Goal: Task Accomplishment & Management: Manage account settings

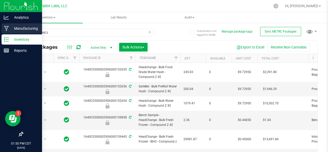
click at [8, 27] on icon at bounding box center [6, 28] width 5 height 5
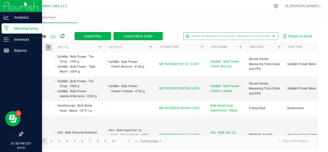
click at [258, 35] on input "text" at bounding box center [230, 36] width 95 height 8
type input "dark rainbow"
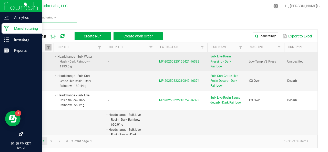
click at [216, 61] on span "Bulk Live Rosin Pressing - Dark Rainbow" at bounding box center [226, 61] width 32 height 15
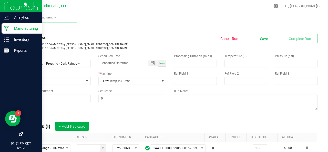
scroll to position [10, 0]
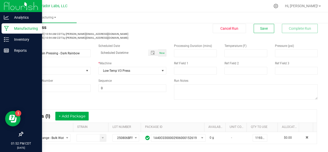
click at [213, 10] on div at bounding box center [181, 6] width 178 height 10
click at [208, 102] on div "Processing Duration (mins) Temperature (F) Pressure (psi) Ref Field 1 Ref Field…" at bounding box center [245, 72] width 151 height 65
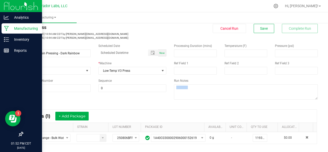
click at [208, 102] on div "Processing Duration (mins) Temperature (F) Pressure (psi) Ref Field 1 Ref Field…" at bounding box center [245, 72] width 151 height 65
drag, startPoint x: 208, startPoint y: 102, endPoint x: 167, endPoint y: 110, distance: 42.4
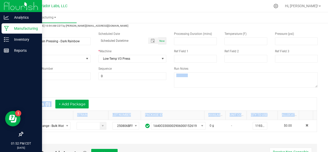
scroll to position [24, 0]
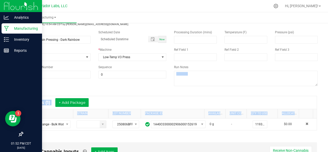
click at [162, 106] on div "* Inputs (1) + Add Package" at bounding box center [170, 102] width 293 height 13
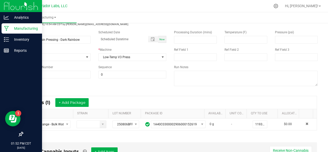
click at [162, 106] on div "* Inputs (1) + Add Package" at bounding box center [170, 102] width 293 height 13
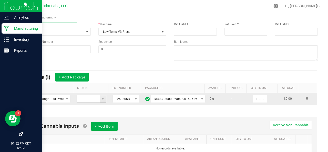
scroll to position [49, 0]
click at [82, 122] on div "Non-Cannabis Inputs + Add Item Receive Non-Cannabis" at bounding box center [169, 128] width 283 height 13
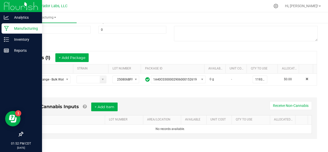
scroll to position [74, 0]
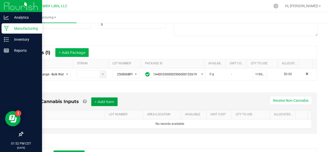
click at [113, 105] on button "+ Add Item" at bounding box center [104, 101] width 26 height 9
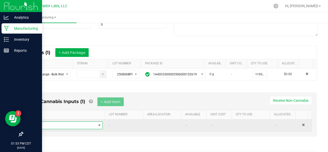
click at [97, 126] on span "NO DATA FOUND" at bounding box center [99, 125] width 4 height 4
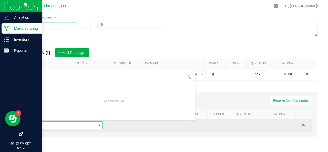
scroll to position [7, 68]
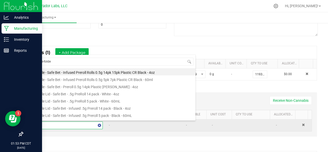
type input "pre-folded"
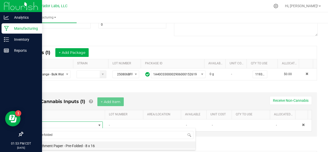
click at [75, 148] on li "Parchment Paper - Pre-Folded - 8 x 16" at bounding box center [113, 144] width 163 height 7
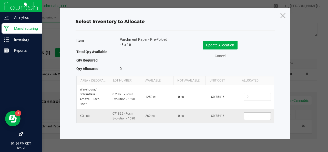
click at [252, 118] on input "0" at bounding box center [257, 115] width 26 height 7
type input "44"
click at [212, 43] on button "Update Allocation" at bounding box center [220, 45] width 35 height 9
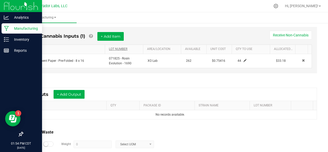
scroll to position [139, 0]
click at [78, 92] on button "+ Add Output" at bounding box center [69, 94] width 31 height 9
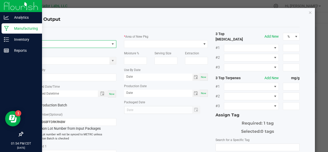
click at [71, 43] on span "NO DATA FOUND" at bounding box center [71, 43] width 77 height 7
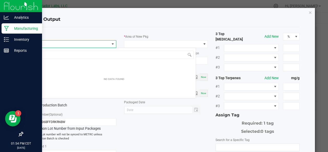
scroll to position [7, 83]
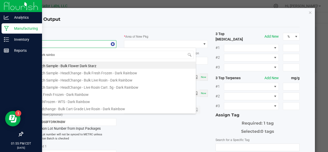
type input "dark rainbow"
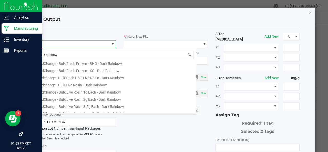
scroll to position [59, 0]
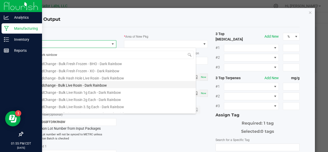
click at [71, 84] on li "Headchange - Bulk Live Rosin - Dark Rainbow" at bounding box center [113, 84] width 163 height 7
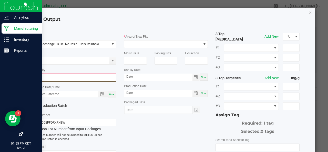
click at [61, 76] on input "0" at bounding box center [74, 77] width 83 height 7
click at [108, 93] on div "Now" at bounding box center [112, 93] width 8 height 7
type input "146.1800 g"
type input "[DATE] 1:55 PM"
type input "[DATE]"
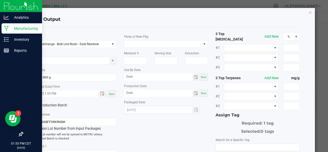
click at [35, 105] on icon at bounding box center [34, 105] width 3 height 0
click at [0, 0] on input "Production Batch" at bounding box center [0, 0] width 0 height 0
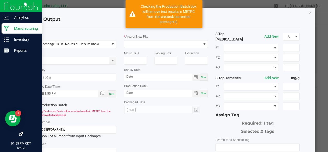
click at [35, 105] on icon at bounding box center [34, 105] width 3 height 0
click at [0, 0] on input "Production Batch" at bounding box center [0, 0] width 0 height 0
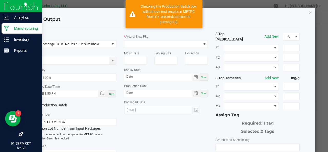
click at [34, 105] on icon at bounding box center [34, 105] width 3 height 0
click at [0, 0] on input "Production Batch" at bounding box center [0, 0] width 0 height 0
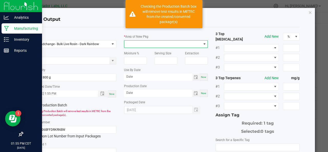
click at [135, 44] on span at bounding box center [162, 43] width 77 height 7
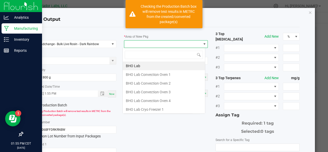
scroll to position [7, 83]
type input "k"
type input "lab"
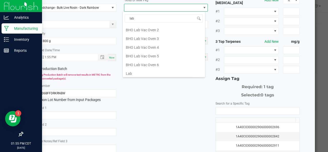
scroll to position [86, 0]
click at [130, 70] on li "Lab" at bounding box center [164, 73] width 82 height 9
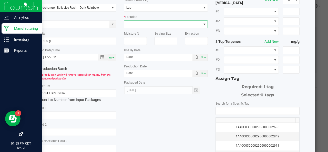
click at [141, 23] on span at bounding box center [162, 24] width 77 height 7
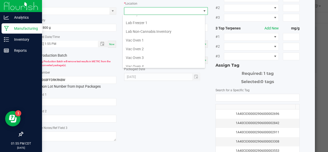
scroll to position [71, 0]
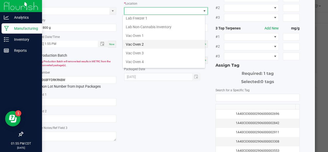
click at [146, 43] on li "Vac Oven 2" at bounding box center [164, 44] width 82 height 9
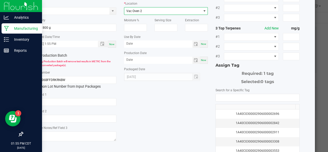
click at [187, 94] on div "* Item Headchange - Bulk Live Rosin - Dark Rainbow Strain * Quantity 146.1800 g…" at bounding box center [165, 75] width 275 height 187
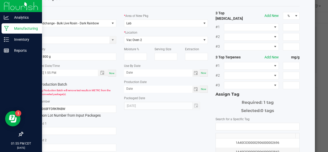
scroll to position [20, 0]
click at [201, 74] on span "Now" at bounding box center [203, 73] width 5 height 3
click at [138, 75] on input "[DATE]" at bounding box center [158, 73] width 68 height 6
type input "[DATE]"
click at [201, 88] on span "Now" at bounding box center [203, 89] width 5 height 3
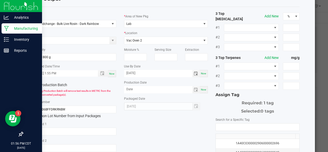
type input "[DATE]"
click at [223, 123] on input "NO DATA FOUND" at bounding box center [258, 126] width 84 height 7
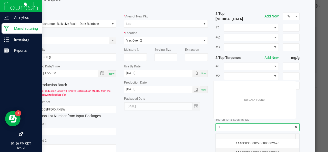
scroll to position [7, 82]
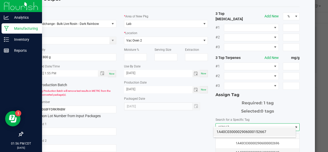
click at [223, 132] on li "1A40C0300002906000152667" at bounding box center [254, 131] width 82 height 9
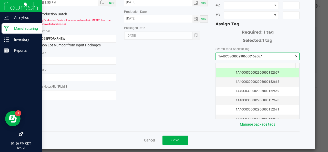
scroll to position [90, 0]
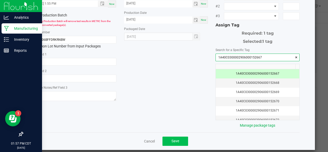
type input "1A40C0300002906000152667"
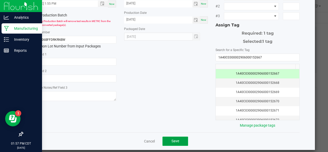
click at [175, 139] on span "Save" at bounding box center [175, 141] width 8 height 4
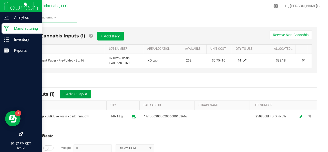
click at [78, 94] on button "+ Add Output" at bounding box center [75, 94] width 31 height 9
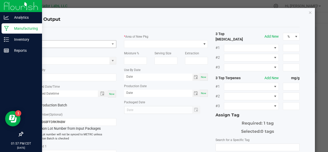
click button "button" at bounding box center [310, 12] width 4 height 6
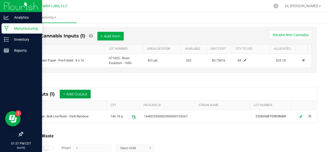
click at [75, 94] on button "+ Add Output" at bounding box center [75, 94] width 31 height 9
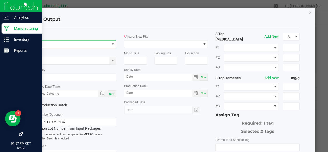
click at [60, 46] on span "NO DATA FOUND" at bounding box center [71, 43] width 77 height 7
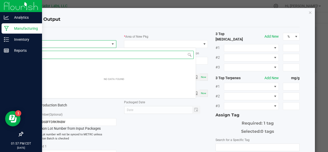
scroll to position [7, 83]
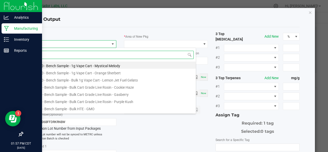
type input "r"
type input "dark rainbow"
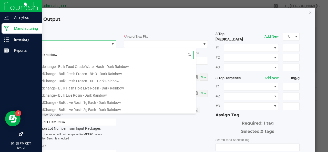
scroll to position [51, 0]
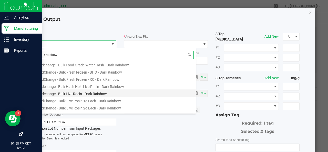
click at [99, 89] on li "Headchange - Bulk Live Rosin - Dark Rainbow" at bounding box center [113, 92] width 163 height 7
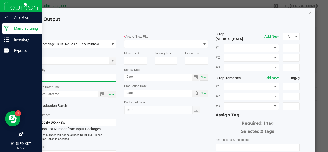
click at [78, 78] on input "0" at bounding box center [74, 77] width 83 height 7
type input "0"
click at [67, 76] on input "0" at bounding box center [74, 77] width 83 height 7
click at [111, 92] on span "Now" at bounding box center [111, 93] width 5 height 3
type input "449.6200 g"
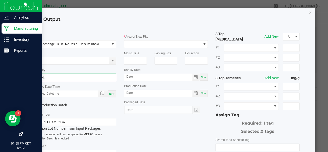
type input "[DATE] 1:58 PM"
type input "[DATE]"
click at [64, 103] on label "Production Batch" at bounding box center [51, 104] width 38 height 5
click at [0, 0] on input "Production Batch" at bounding box center [0, 0] width 0 height 0
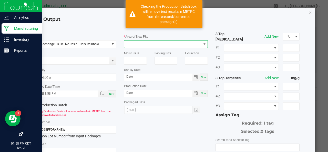
click at [132, 45] on span at bounding box center [162, 43] width 77 height 7
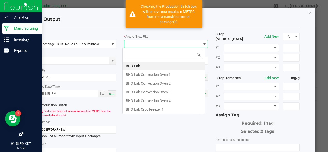
scroll to position [7, 83]
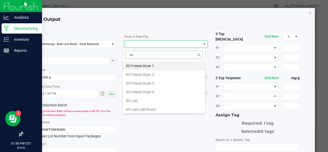
type input "x"
type input "lab"
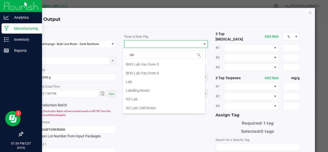
click at [141, 77] on li "Lab" at bounding box center [164, 81] width 82 height 9
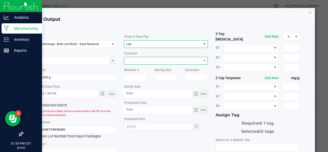
click at [169, 63] on span at bounding box center [162, 60] width 77 height 7
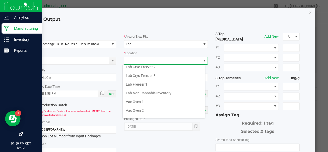
scroll to position [55, 0]
click at [133, 109] on li "Vac Oven 2" at bounding box center [164, 110] width 82 height 9
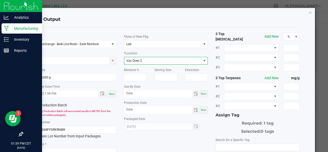
click at [202, 94] on span "Now" at bounding box center [203, 93] width 5 height 3
click at [138, 93] on input "[DATE]" at bounding box center [158, 93] width 68 height 6
type input "[DATE]"
click at [200, 108] on div "Now" at bounding box center [204, 109] width 8 height 7
type input "[DATE]"
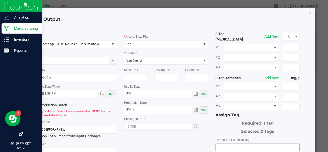
click at [219, 144] on input "NO DATA FOUND" at bounding box center [258, 147] width 84 height 7
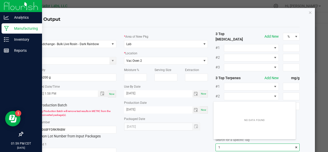
scroll to position [7, 82]
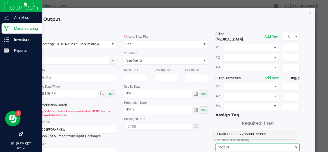
click at [218, 131] on li "1A40C0300002906000152663" at bounding box center [254, 134] width 82 height 9
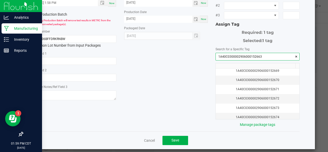
scroll to position [91, 0]
type input "1A40C0300002906000152663"
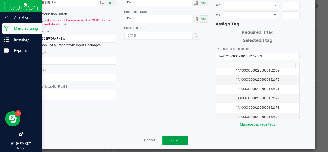
click at [176, 136] on button "Save" at bounding box center [175, 140] width 26 height 9
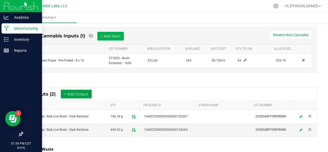
click at [80, 92] on button "+ Add Output" at bounding box center [76, 94] width 31 height 9
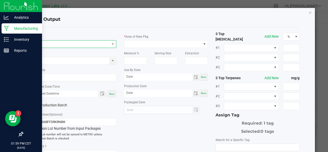
click at [60, 45] on span "NO DATA FOUND" at bounding box center [71, 43] width 77 height 7
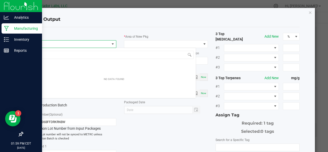
scroll to position [7, 83]
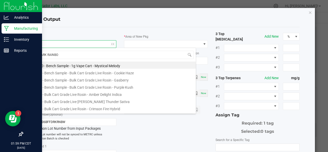
type input "dARK RAINBOW"
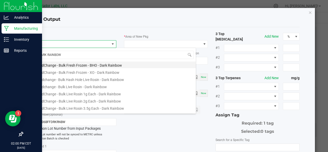
scroll to position [59, 0]
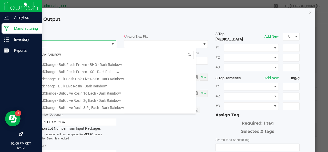
click at [44, 49] on span "dARK RAINBOW" at bounding box center [113, 55] width 163 height 12
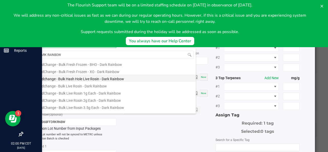
scroll to position [76, 0]
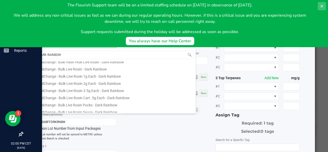
click at [323, 7] on icon at bounding box center [321, 6] width 3 height 3
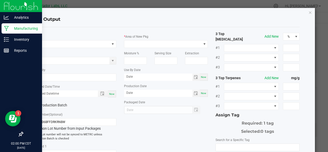
scroll to position [0, 0]
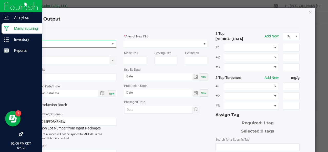
click at [75, 46] on span "NO DATA FOUND" at bounding box center [71, 43] width 77 height 7
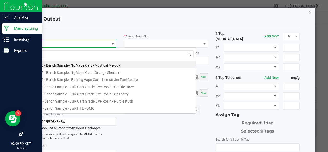
scroll to position [7, 83]
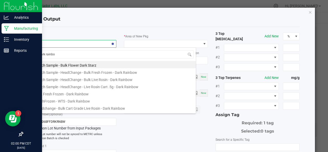
type input "dark rainbow"
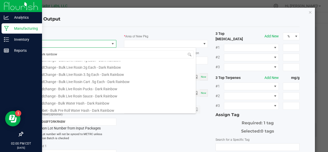
scroll to position [96, 0]
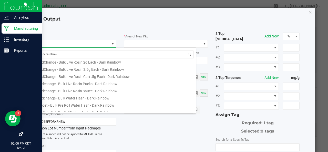
click at [91, 92] on li "Headchange - Bulk Live Rosin Sauce - Dark Rainbow" at bounding box center [113, 90] width 163 height 7
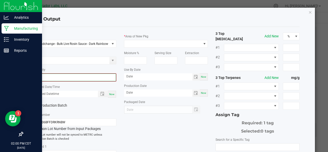
click at [67, 75] on input "0" at bounding box center [74, 77] width 83 height 7
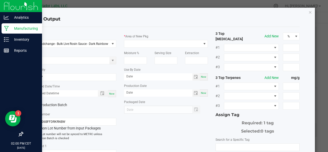
type input "38.9700 g"
click at [111, 91] on div "Now" at bounding box center [112, 93] width 8 height 7
type input "[DATE] 2:00 PM"
type input "[DATE]"
click at [34, 105] on icon at bounding box center [34, 105] width 3 height 0
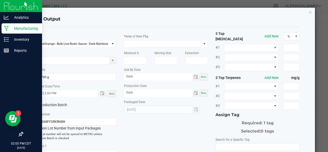
click at [0, 0] on input "Production Batch" at bounding box center [0, 0] width 0 height 0
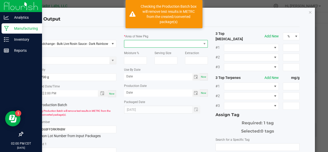
click at [133, 43] on span at bounding box center [162, 43] width 77 height 7
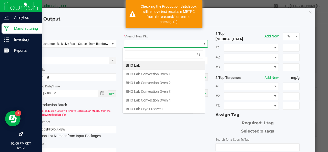
scroll to position [7, 83]
type input "xo"
click at [139, 96] on li "XO Lab" at bounding box center [164, 100] width 82 height 9
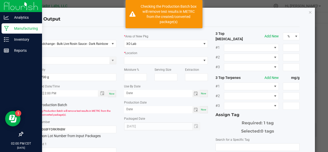
click at [139, 56] on div "* Location" at bounding box center [166, 57] width 84 height 14
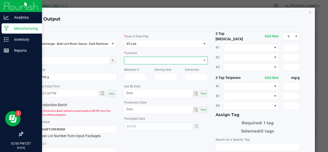
click at [146, 59] on span at bounding box center [162, 60] width 77 height 7
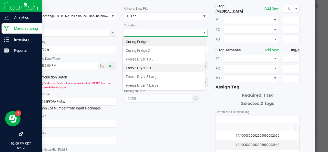
scroll to position [60, 0]
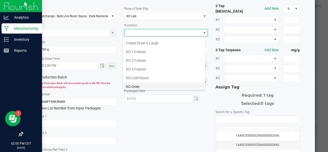
click at [134, 82] on li "XO Oven" at bounding box center [164, 86] width 82 height 9
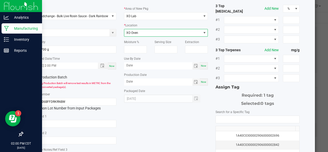
click at [201, 65] on span "Now" at bounding box center [203, 65] width 5 height 3
click at [137, 66] on input "[DATE]" at bounding box center [158, 65] width 68 height 6
type input "[DATE]"
click at [201, 81] on span "Now" at bounding box center [203, 81] width 5 height 3
type input "[DATE]"
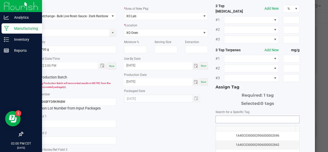
click at [220, 116] on input "NO DATA FOUND" at bounding box center [258, 119] width 84 height 7
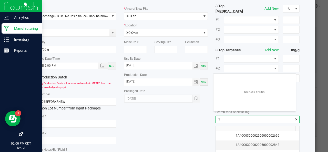
scroll to position [7, 82]
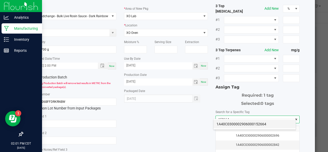
click at [218, 122] on li "1A40C0300002906000152664" at bounding box center [254, 124] width 82 height 9
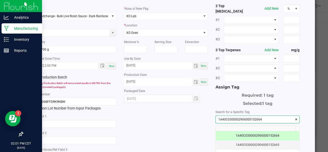
type input "1A40C0300002906000152664"
click at [195, 119] on div "* Item Headchange - Bulk Live Rosin Sauce - Dark Rainbow Strain * Quantity 38.9…" at bounding box center [165, 96] width 275 height 187
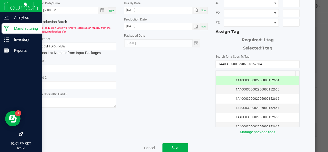
scroll to position [91, 0]
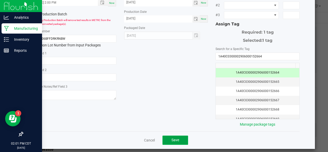
click at [172, 138] on span "Save" at bounding box center [175, 140] width 8 height 4
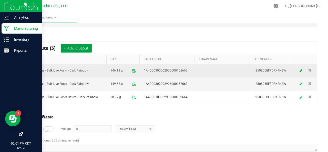
scroll to position [189, 0]
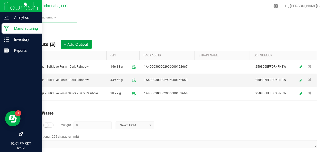
click at [79, 44] on button "+ Add Output" at bounding box center [76, 44] width 31 height 9
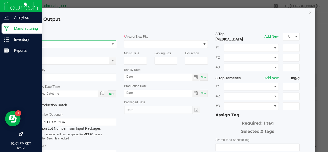
click at [77, 43] on span "NO DATA FOUND" at bounding box center [71, 43] width 77 height 7
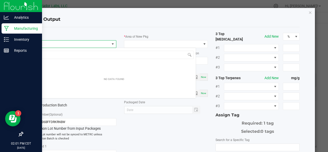
scroll to position [7, 83]
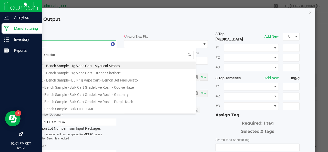
type input "dark rainbow"
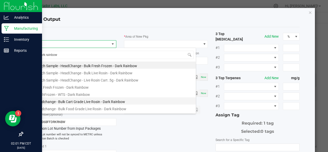
click at [86, 102] on li "Headchange - Bulk Cart Grade Live Rosin - Dark Rainbow" at bounding box center [113, 100] width 163 height 7
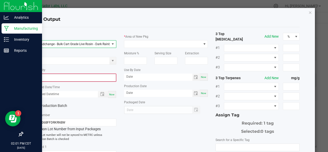
click at [63, 79] on input "0" at bounding box center [74, 77] width 83 height 7
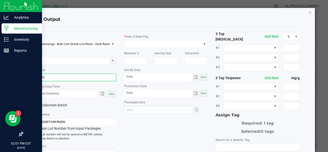
type input "122.3500 g"
click at [110, 93] on span "Now" at bounding box center [111, 93] width 5 height 3
type input "[DATE] 2:01 PM"
type input "[DATE]"
click at [66, 105] on label "Production Batch" at bounding box center [51, 104] width 38 height 5
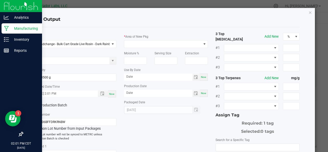
click at [0, 0] on input "Production Batch" at bounding box center [0, 0] width 0 height 0
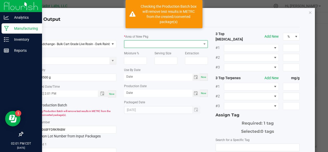
click at [138, 44] on span at bounding box center [162, 43] width 77 height 7
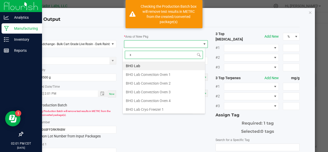
type input "xo"
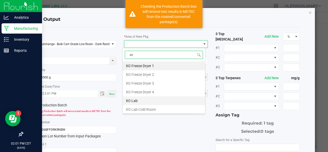
click at [134, 96] on li "XO Lab" at bounding box center [164, 100] width 82 height 9
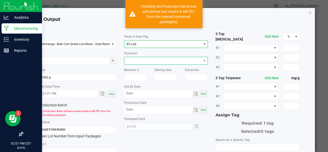
click at [131, 60] on span at bounding box center [162, 60] width 77 height 7
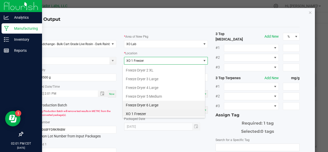
scroll to position [60, 0]
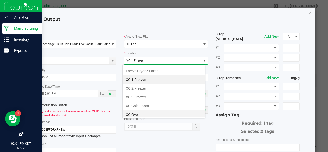
click at [136, 111] on li "XO Oven" at bounding box center [164, 114] width 82 height 9
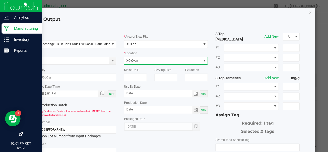
click at [203, 95] on div "Now" at bounding box center [204, 93] width 8 height 7
click at [139, 94] on input "[DATE]" at bounding box center [158, 93] width 68 height 6
type input "[DATE]"
click at [205, 109] on div "Now" at bounding box center [204, 109] width 8 height 7
type input "[DATE]"
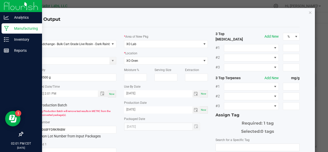
click at [206, 125] on div "* Area of New Pkg XO Lab * Location XO Oven Moisture % Serving Size Extraction …" at bounding box center [166, 80] width 92 height 99
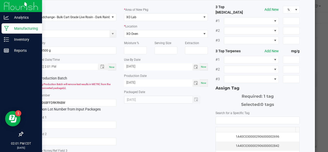
scroll to position [29, 0]
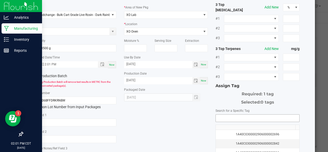
click at [222, 115] on input "NO DATA FOUND" at bounding box center [258, 118] width 84 height 7
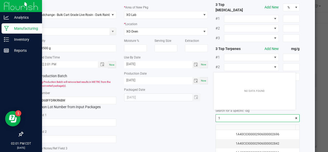
scroll to position [7, 82]
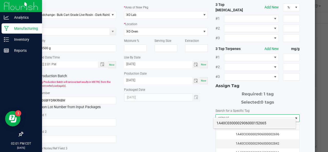
click at [222, 125] on li "1A40C0300002906000152665" at bounding box center [254, 123] width 82 height 9
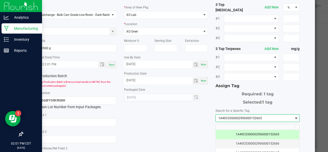
type input "1A40C0300002906000152665"
click at [183, 121] on div "* Item Headchange - Bulk Cart Grade Live Rosin - Dark Rainbow Strain * Quantity…" at bounding box center [165, 95] width 275 height 187
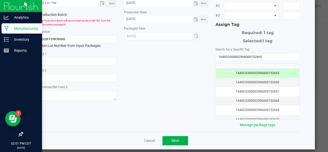
scroll to position [91, 0]
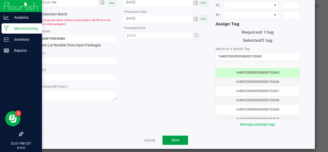
click at [174, 138] on span "Save" at bounding box center [175, 140] width 8 height 4
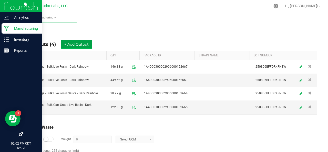
click at [87, 45] on button "+ Add Output" at bounding box center [76, 44] width 31 height 9
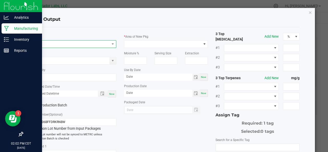
click at [61, 47] on span "NO DATA FOUND" at bounding box center [71, 43] width 77 height 7
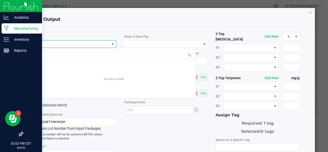
scroll to position [7, 83]
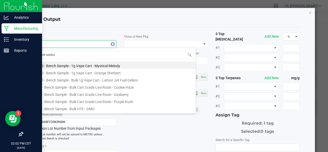
type input "dark rainbow"
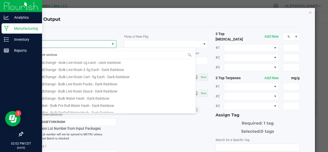
scroll to position [97, 0]
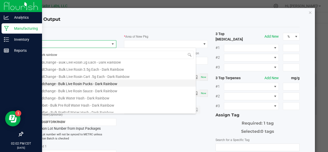
click at [89, 85] on li "Headchange - Bulk Live Rosin Pucks - Dark Rainbow" at bounding box center [113, 82] width 163 height 7
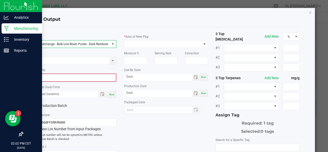
click at [77, 78] on input "0" at bounding box center [74, 77] width 83 height 7
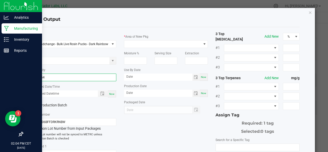
type input "419.5400 g"
click at [111, 94] on span "Now" at bounding box center [111, 93] width 5 height 3
type input "[DATE] 2:04 PM"
type input "[DATE]"
click at [62, 105] on label "Production Batch" at bounding box center [51, 104] width 38 height 5
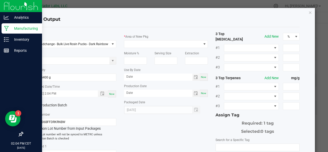
click at [0, 0] on input "Production Batch" at bounding box center [0, 0] width 0 height 0
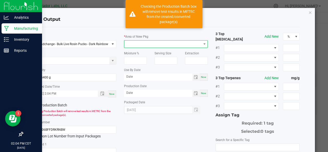
click at [149, 45] on span at bounding box center [162, 43] width 77 height 7
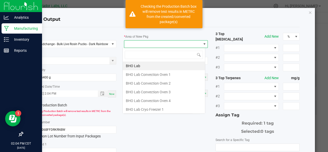
scroll to position [7, 83]
type input "xo"
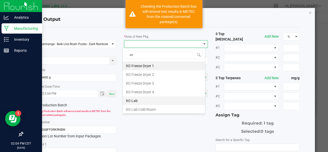
click at [137, 97] on li "XO Lab" at bounding box center [164, 100] width 82 height 9
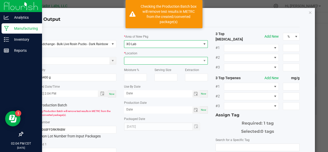
click at [133, 60] on span at bounding box center [162, 60] width 77 height 7
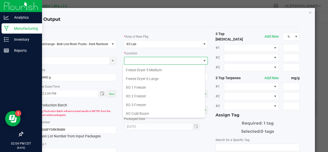
scroll to position [52, 0]
click at [135, 87] on li "XO 1 Freezer" at bounding box center [164, 87] width 82 height 9
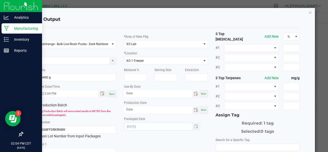
click at [203, 96] on div "Now" at bounding box center [204, 93] width 8 height 7
click at [138, 93] on input "[DATE]" at bounding box center [158, 93] width 68 height 6
type input "[DATE]"
click at [202, 111] on span "Now" at bounding box center [203, 109] width 5 height 3
type input "[DATE]"
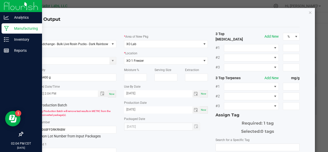
click at [206, 128] on div "* Area of New Pkg XO Lab * Location XO 1 Freezer Moisture % Serving Size Extrac…" at bounding box center [166, 80] width 92 height 99
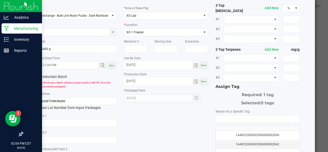
scroll to position [29, 0]
click at [241, 115] on input "NO DATA FOUND" at bounding box center [258, 118] width 84 height 7
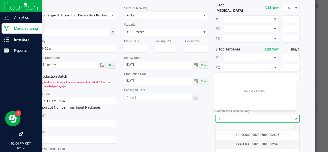
scroll to position [7, 82]
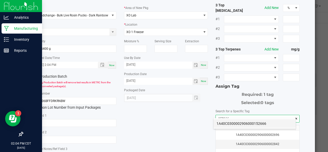
click at [219, 125] on li "1A40C0300002906000152666" at bounding box center [254, 123] width 82 height 9
type input "1A40C0300002906000152666"
click at [189, 128] on div "* Item Headchange - Bulk Live Rosin Pucks - Dark Rainbow Strain * Quantity 419.…" at bounding box center [165, 96] width 275 height 187
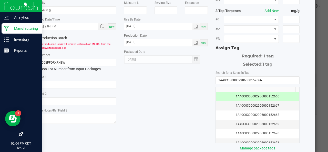
scroll to position [84, 0]
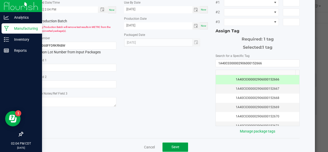
click at [177, 145] on span "Save" at bounding box center [175, 147] width 8 height 4
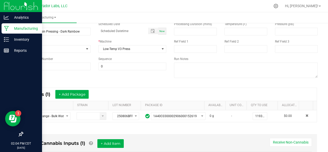
scroll to position [28, 0]
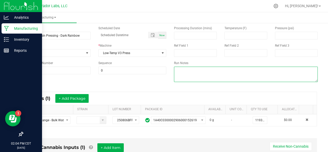
click at [204, 67] on textarea at bounding box center [246, 74] width 144 height 15
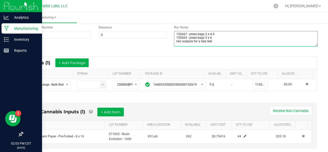
scroll to position [0, 0]
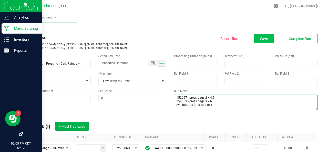
type textarea "152667 - press bags 2 x 4.5 152663 - press bags 3 x 6 two outputs for a terp te…"
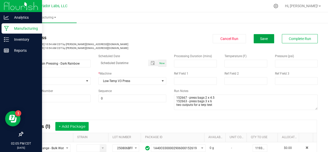
click at [258, 36] on button "Save" at bounding box center [264, 38] width 20 height 9
click at [7, 28] on icon at bounding box center [6, 28] width 5 height 5
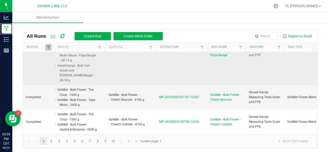
scroll to position [37, 0]
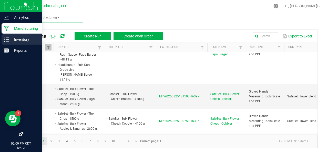
click at [7, 39] on line at bounding box center [7, 39] width 3 height 0
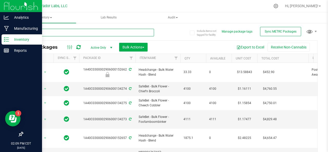
click at [94, 34] on input "text" at bounding box center [88, 33] width 131 height 8
type input "dark rainbow"
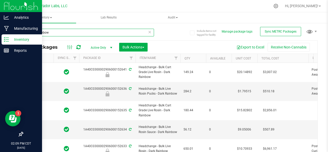
type input "[DATE]"
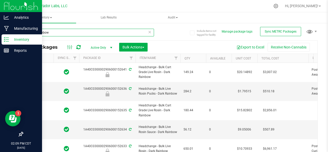
type input "[DATE]"
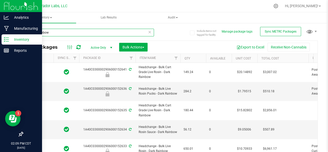
type input "[DATE]"
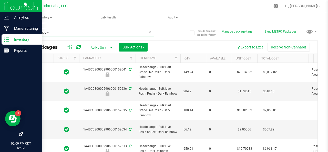
type input "[DATE]"
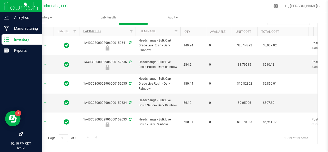
type input "dark rainbow"
click at [98, 32] on link "Package ID" at bounding box center [91, 31] width 17 height 4
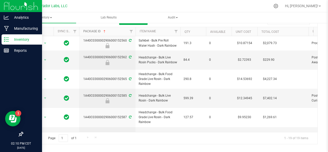
click at [98, 31] on link "Package ID" at bounding box center [94, 31] width 23 height 4
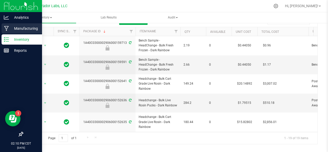
click at [9, 29] on p "Manufacturing" at bounding box center [24, 28] width 31 height 6
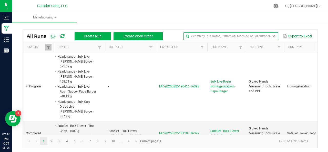
click at [262, 36] on input "text" at bounding box center [230, 36] width 95 height 8
type input "dark rainbow"
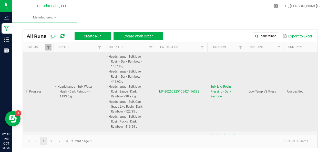
click at [125, 102] on li "Headchange - Bulk Cart Grade Live Rosin - Dark Rainbow - 122.35 g" at bounding box center [128, 106] width 40 height 15
click at [214, 98] on td "Bulk Live Rosin Pressing - Dark Rainbow" at bounding box center [226, 91] width 38 height 79
click at [211, 96] on span "Bulk Live Rosin Pressing - Dark Rainbow" at bounding box center [226, 91] width 32 height 15
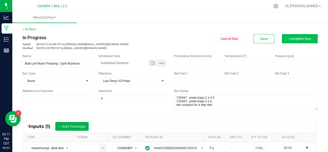
drag, startPoint x: 286, startPoint y: 44, endPoint x: 284, endPoint y: 41, distance: 3.1
click at [284, 41] on div "In Progress Started: [DATE] 10:54 AM CDT by [PERSON_NAME][EMAIL_ADDRESS][DOMAIN…" at bounding box center [170, 42] width 303 height 16
click at [284, 41] on button "Complete Run" at bounding box center [300, 38] width 36 height 9
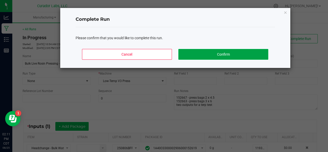
click at [217, 54] on button "Confirm" at bounding box center [223, 54] width 90 height 11
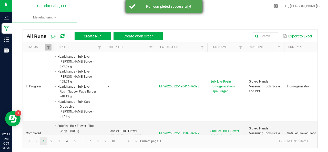
click at [154, 10] on div "Run completed successfully!" at bounding box center [164, 6] width 77 height 13
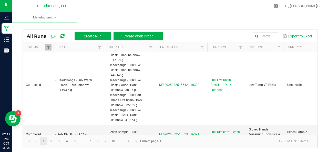
scroll to position [196, 0]
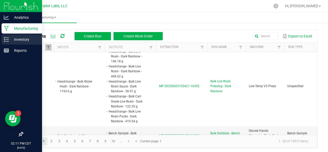
click at [5, 37] on icon at bounding box center [6, 39] width 5 height 5
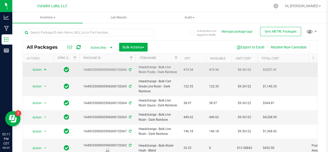
click at [42, 69] on span "select" at bounding box center [45, 69] width 6 height 7
click at [33, 71] on span "Action" at bounding box center [35, 69] width 14 height 7
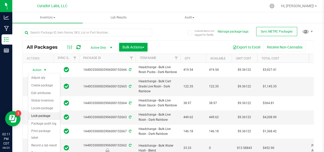
click at [39, 114] on li "Lock package" at bounding box center [44, 116] width 32 height 8
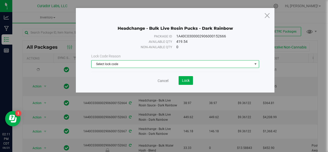
click at [120, 66] on span "Select lock code" at bounding box center [171, 63] width 161 height 7
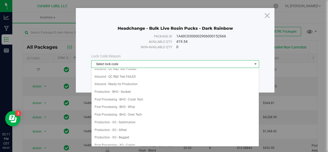
scroll to position [70, 0]
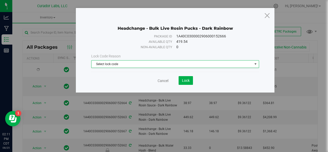
click at [56, 130] on div "Headchange - Bulk Live Rosin Pucks - Dark Rainbow Package ID 1A40C0300002906000…" at bounding box center [166, 76] width 332 height 152
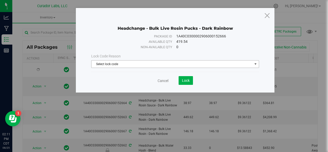
click at [187, 65] on span "Select lock code" at bounding box center [171, 63] width 161 height 7
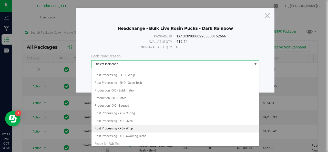
scroll to position [96, 0]
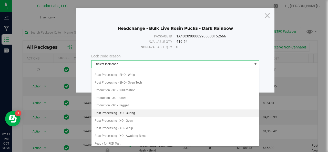
drag, startPoint x: 148, startPoint y: 123, endPoint x: 136, endPoint y: 111, distance: 16.5
click at [136, 111] on li "Post Processing - XO - Curing" at bounding box center [175, 113] width 168 height 8
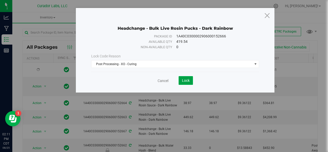
click at [185, 80] on span "Lock" at bounding box center [186, 80] width 8 height 4
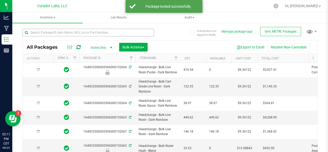
click at [40, 70] on body "Analytics Manufacturing Inventory Reports 02:11 PM CDT [DATE] 08/25 Curador Lab…" at bounding box center [164, 76] width 328 height 152
type input "[DATE]"
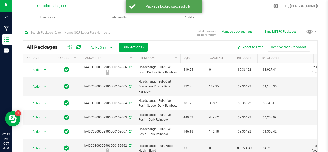
type input "[DATE]"
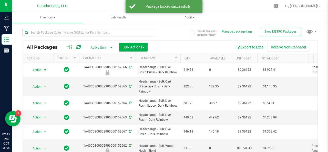
type input "[DATE]"
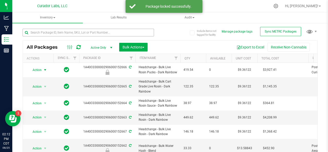
type input "[DATE]"
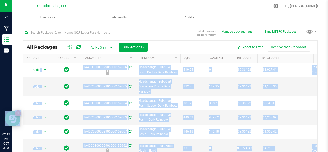
click at [40, 70] on span "Action" at bounding box center [35, 69] width 14 height 7
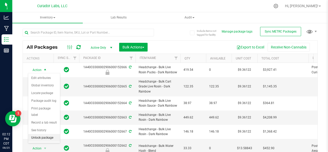
click at [39, 138] on li "Unlock package" at bounding box center [44, 138] width 32 height 8
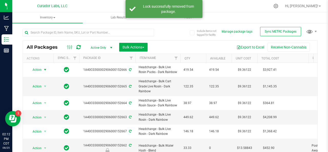
click at [41, 70] on span "Action" at bounding box center [35, 69] width 14 height 7
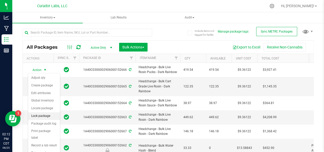
click at [41, 117] on li "Lock package" at bounding box center [44, 116] width 32 height 8
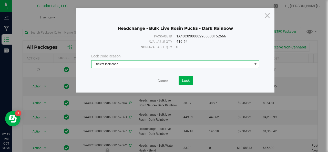
click at [109, 64] on span "Select lock code" at bounding box center [171, 63] width 161 height 7
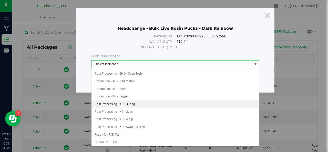
scroll to position [106, 0]
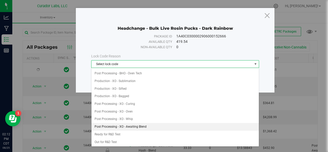
click at [142, 125] on li "Post Processing - XO - Awaiting Blend" at bounding box center [175, 127] width 168 height 8
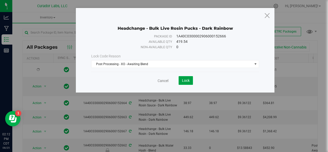
click at [187, 80] on span "Lock" at bounding box center [186, 80] width 8 height 4
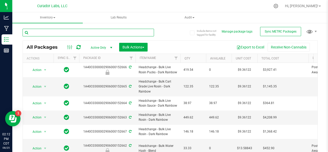
click at [79, 34] on input "text" at bounding box center [88, 33] width 131 height 8
type input "dark rainbow"
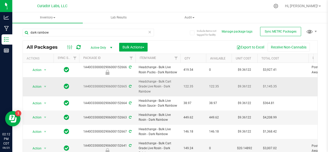
drag, startPoint x: 151, startPoint y: 92, endPoint x: 139, endPoint y: 85, distance: 14.2
click at [141, 86] on span "Headchange - Bulk Cart Grade Live Rosin - Dark Rainbow" at bounding box center [158, 86] width 39 height 15
click at [156, 94] on td "Headchange - Bulk Cart Grade Live Rosin - Dark Rainbow" at bounding box center [158, 86] width 45 height 19
drag, startPoint x: 153, startPoint y: 92, endPoint x: 142, endPoint y: 84, distance: 13.9
click at [137, 81] on td "Headchange - Bulk Cart Grade Live Rosin - Dark Rainbow" at bounding box center [158, 86] width 45 height 19
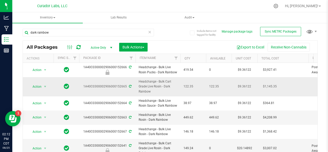
copy span "Headchange - Bulk Cart Grade Live Rosin - Dark Rainbow"
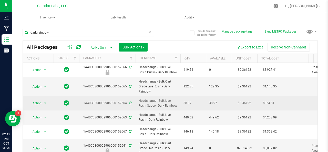
drag, startPoint x: 178, startPoint y: 106, endPoint x: 139, endPoint y: 102, distance: 39.4
click at [138, 102] on td "Headchange - Bulk Live Rosin Sauce - Dark Rainbow" at bounding box center [158, 103] width 45 height 14
copy span "Headchange - Bulk Live Rosin Sauce - Dark Rainbow"
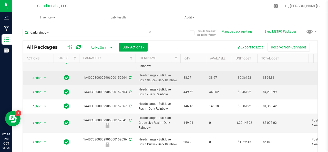
scroll to position [27, 0]
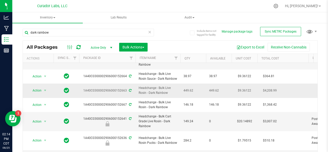
drag, startPoint x: 170, startPoint y: 92, endPoint x: 119, endPoint y: 92, distance: 50.7
click at [40, 88] on span "Action" at bounding box center [35, 90] width 14 height 7
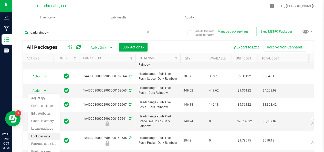
click at [47, 134] on li "Lock package" at bounding box center [44, 137] width 32 height 8
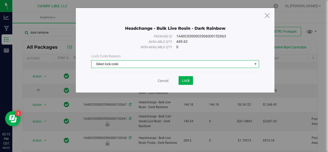
click at [110, 64] on span "Select lock code" at bounding box center [171, 63] width 161 height 7
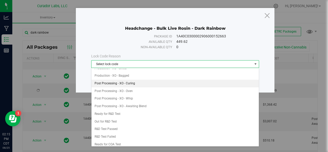
scroll to position [126, 0]
click at [126, 82] on li "Post Processing - XO - Curing" at bounding box center [175, 83] width 168 height 8
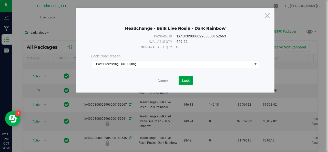
click at [183, 81] on span "Lock" at bounding box center [186, 80] width 8 height 4
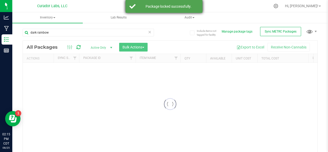
click at [132, 114] on body "Analytics Manufacturing Inventory Reports 02:15 PM CDT [DATE] 08/25 Curador Lab…" at bounding box center [164, 76] width 328 height 152
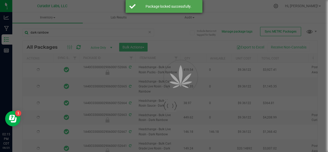
type input "[DATE]"
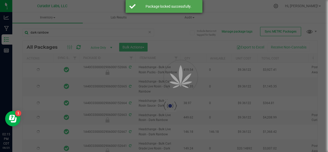
type input "[DATE]"
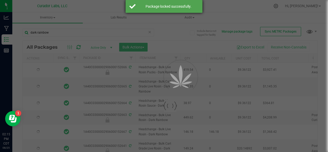
type input "[DATE]"
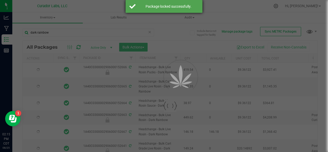
type input "[DATE]"
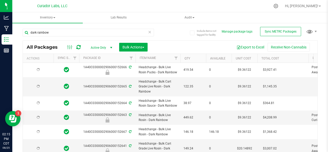
drag, startPoint x: 151, startPoint y: 8, endPoint x: 138, endPoint y: 87, distance: 79.7
click at [130, 86] on icon at bounding box center [130, 86] width 3 height 3
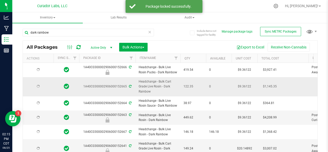
type input "[DATE]"
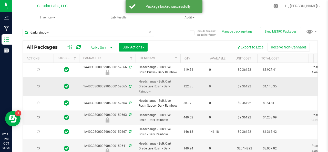
type input "[DATE]"
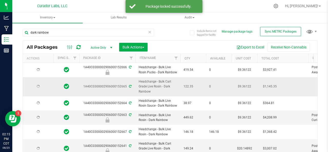
type input "[DATE]"
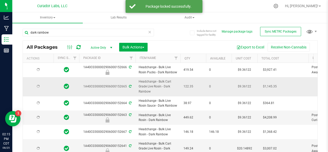
type input "[DATE]"
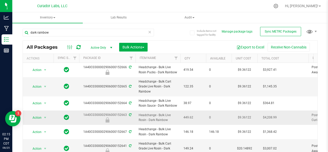
drag, startPoint x: 136, startPoint y: 86, endPoint x: 126, endPoint y: 115, distance: 30.6
click at [126, 115] on div "1A40C0300002906000152663" at bounding box center [107, 117] width 58 height 10
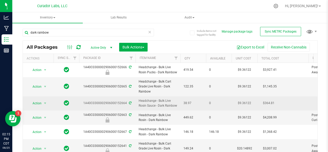
click at [136, 101] on td "Headchange - Bulk Live Rosin Sauce - Dark Rainbow" at bounding box center [158, 103] width 45 height 14
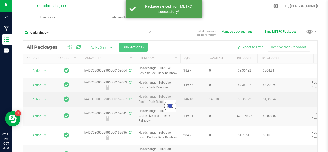
scroll to position [37, 0]
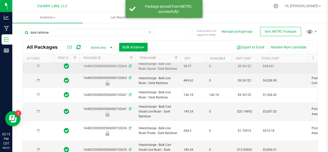
click at [40, 59] on td at bounding box center [38, 49] width 31 height 19
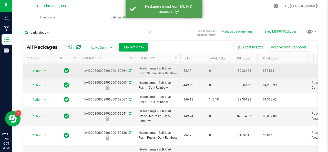
scroll to position [34, 0]
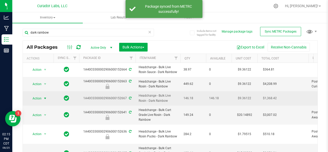
click at [40, 97] on span "Action" at bounding box center [35, 98] width 14 height 7
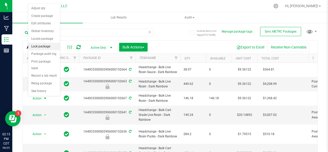
click at [38, 46] on li "Lock package" at bounding box center [44, 47] width 32 height 8
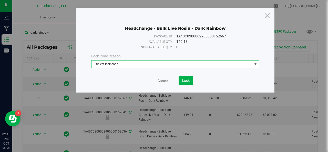
click at [118, 67] on span "Select lock code" at bounding box center [171, 63] width 161 height 7
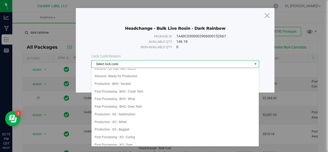
scroll to position [72, 0]
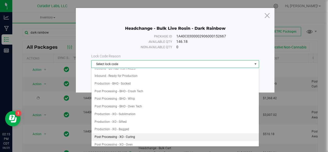
click at [131, 137] on li "Post Processing - XO - Curing" at bounding box center [175, 137] width 168 height 8
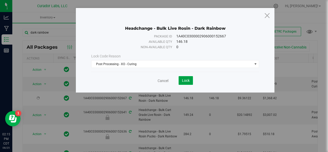
click at [182, 81] on span "Lock" at bounding box center [186, 80] width 8 height 4
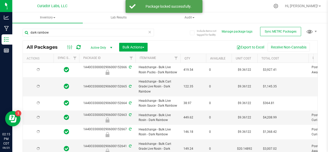
type input "[DATE]"
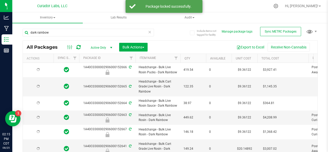
type input "[DATE]"
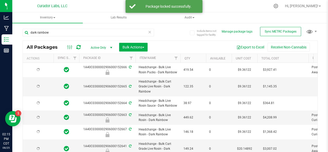
type input "[DATE]"
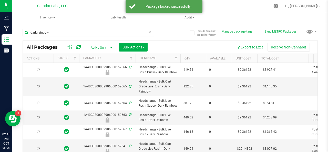
type input "[DATE]"
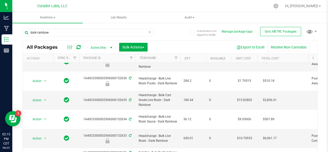
scroll to position [87, 0]
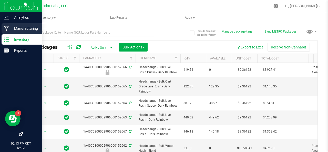
click at [20, 28] on p "Manufacturing" at bounding box center [24, 28] width 31 height 6
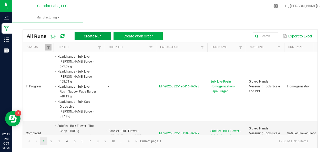
click at [92, 36] on span "Create Run" at bounding box center [93, 36] width 18 height 4
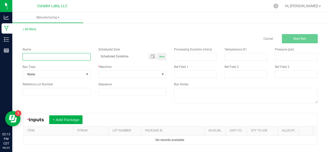
click at [56, 55] on input at bounding box center [57, 57] width 68 height 8
paste input "Headchange - Bulk Cart Grade Live Rosin - Dark Rainbow"
click at [31, 57] on input "Headchange - Bulk Cart Grade Live Rosin - Dark Rainbow" at bounding box center [57, 57] width 68 height 8
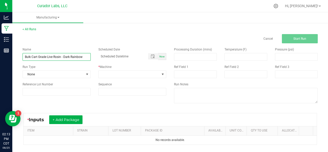
click at [60, 57] on input "Bulk Cart Grade Live Rosin - Dark Rainbow" at bounding box center [57, 57] width 68 height 8
type input "Bulk Cart Grade Live Rosin pressing - Dark Rainbow"
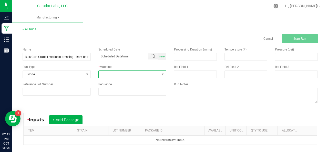
click at [108, 73] on span at bounding box center [129, 74] width 61 height 7
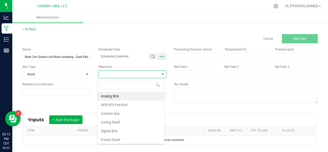
scroll to position [7, 67]
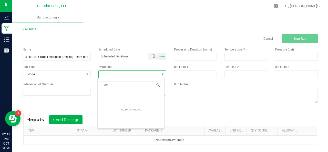
type input "ove"
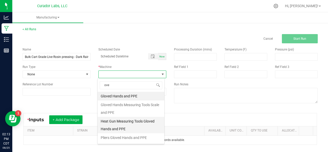
scroll to position [15, 0]
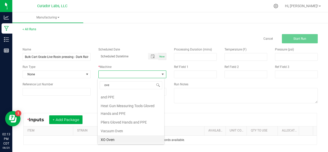
click at [107, 140] on li "XO Oven" at bounding box center [131, 139] width 67 height 9
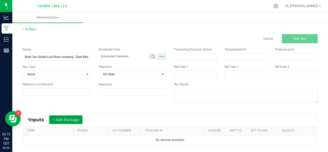
click at [70, 121] on button "+ Add Package" at bounding box center [65, 119] width 33 height 9
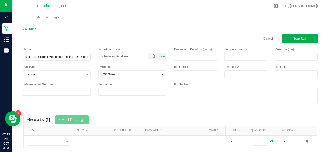
scroll to position [3, 0]
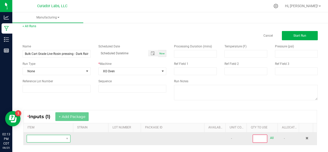
click at [57, 137] on span "NO DATA FOUND" at bounding box center [45, 138] width 37 height 7
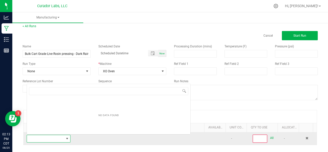
scroll to position [7, 42]
type input "Headchange - Bulk Cart Grade Live Rosin - Dark Rainbow"
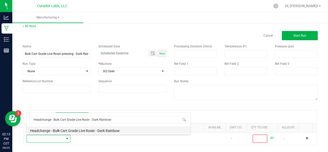
click at [84, 133] on li "Headchange - Bulk Cart Grade Live Rosin - Dark Rainbow" at bounding box center [108, 129] width 163 height 7
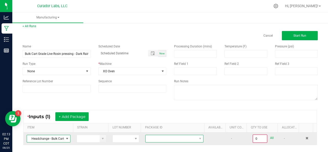
click at [158, 136] on span at bounding box center [171, 138] width 51 height 7
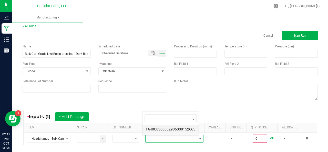
click at [157, 131] on li "1A40C0300002906000152665" at bounding box center [170, 129] width 56 height 9
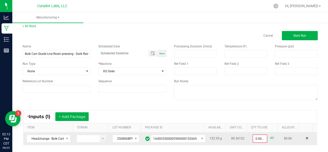
click at [270, 138] on link "All" at bounding box center [272, 137] width 4 height 7
type input "122.3500 g"
click at [287, 34] on button "Start Run" at bounding box center [300, 35] width 36 height 9
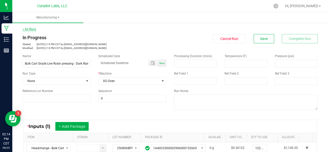
click at [32, 30] on link "< All Runs" at bounding box center [30, 29] width 14 height 4
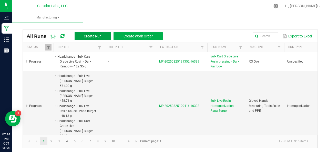
click at [91, 36] on span "Create Run" at bounding box center [93, 36] width 18 height 4
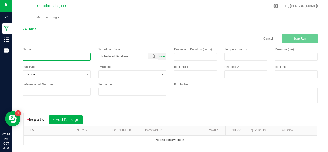
click at [79, 56] on input at bounding box center [57, 57] width 68 height 8
paste input "Headchange - Bulk Live Rosin Sauce - Dark Rainbow"
click at [36, 57] on input "Headchange - Bulk Live Rosin Sauce - Dark Rainbow" at bounding box center [57, 57] width 68 height 8
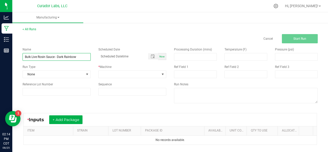
click at [55, 57] on input "Bulk Live Rosin Sauce - Dark Rainbow" at bounding box center [57, 57] width 68 height 8
type input "Bulk Live Rosin Sauce Decarb - Dark Rainbow"
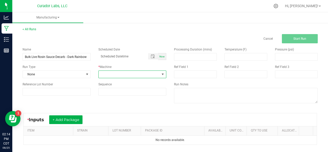
click at [107, 75] on span at bounding box center [129, 74] width 61 height 7
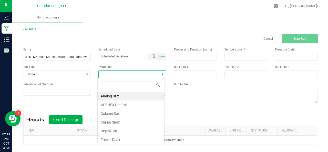
scroll to position [7, 67]
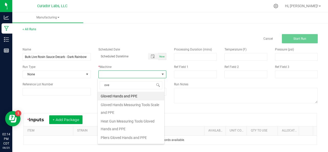
type input "oven"
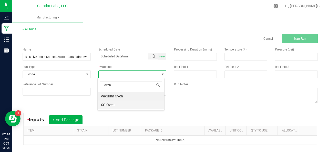
click at [112, 102] on li "XO Oven" at bounding box center [131, 104] width 67 height 9
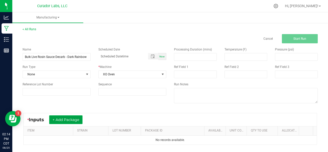
click at [72, 118] on button "+ Add Package" at bounding box center [65, 119] width 33 height 9
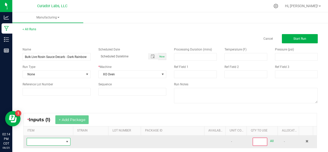
click at [56, 140] on span "NO DATA FOUND" at bounding box center [45, 141] width 37 height 7
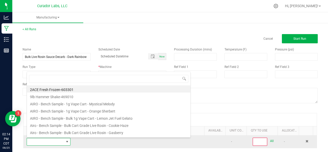
scroll to position [0, 0]
type input "Headchange - Bulk Live Rosin Sauce - Dark Rainbow"
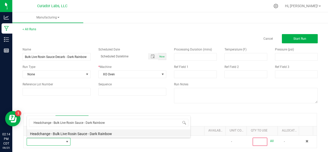
click at [54, 135] on li "Headchange - Bulk Live Rosin Sauce - Dark Rainbow" at bounding box center [108, 132] width 163 height 7
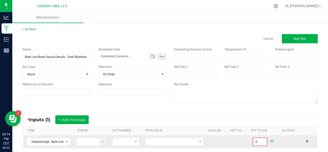
click at [153, 145] on td at bounding box center [174, 142] width 64 height 12
click at [150, 141] on span at bounding box center [171, 141] width 51 height 7
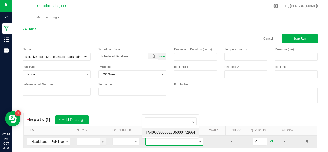
scroll to position [7, 56]
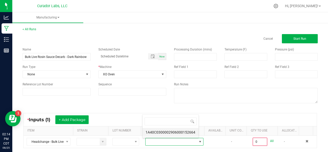
click at [150, 131] on li "1A40C0300002906000152664" at bounding box center [170, 132] width 56 height 9
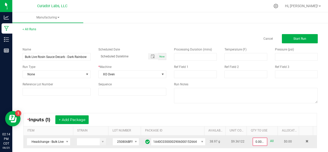
click at [270, 139] on link "All" at bounding box center [272, 141] width 4 height 7
type input "38.9700 g"
click at [283, 40] on button "Start Run" at bounding box center [300, 38] width 36 height 9
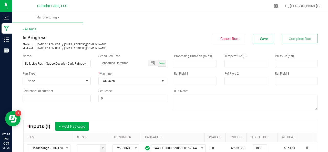
click at [28, 30] on link "< All Runs" at bounding box center [30, 29] width 14 height 4
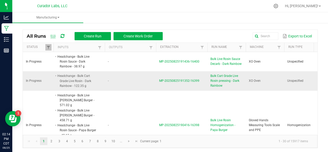
click at [171, 80] on span "MP-20250825191352-16399" at bounding box center [179, 81] width 40 height 4
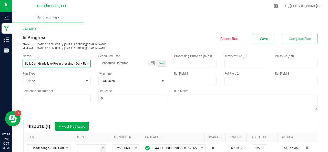
click at [73, 63] on input "Bulk Cart Grade Live Rosin pressing - Dark Rainbow" at bounding box center [57, 64] width 68 height 8
type input "Bulk Cart Grade Live Rosin Decarb - Dark Rainbow"
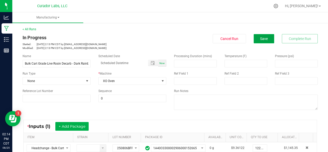
click at [261, 39] on span "Save" at bounding box center [264, 39] width 8 height 4
